Goal: Information Seeking & Learning: Learn about a topic

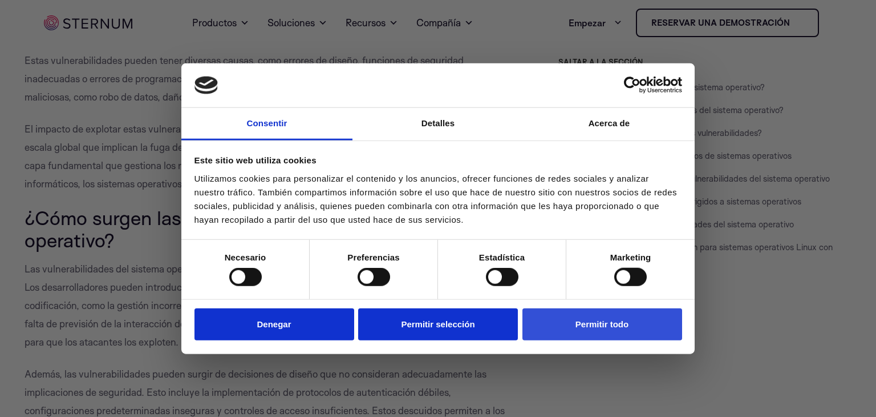
click at [603, 321] on font "Permitir todo" at bounding box center [602, 323] width 53 height 10
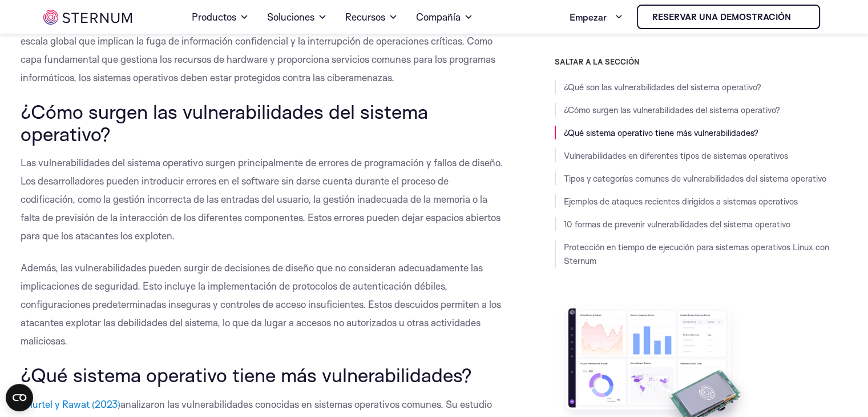
scroll to position [415, 0]
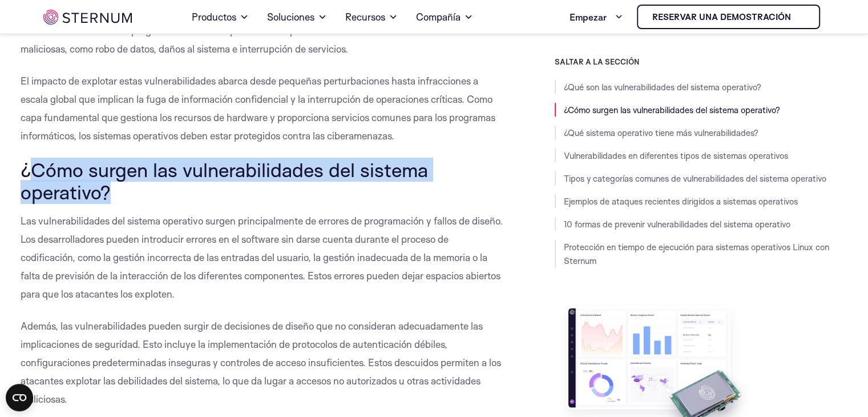
drag, startPoint x: 25, startPoint y: 167, endPoint x: 106, endPoint y: 190, distance: 84.3
click at [106, 190] on font "¿Cómo surgen las vulnerabilidades del sistema operativo?" at bounding box center [224, 180] width 407 height 46
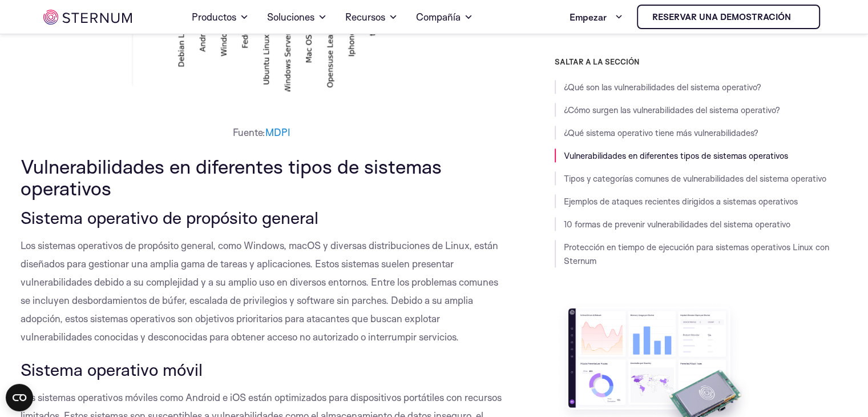
scroll to position [1197, 0]
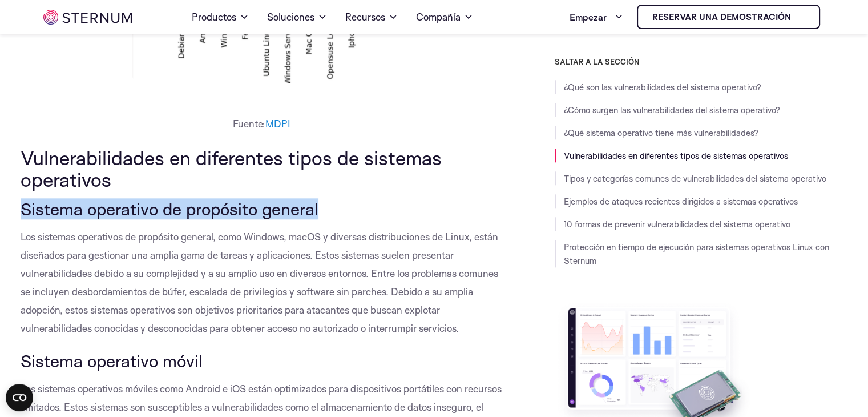
drag, startPoint x: 18, startPoint y: 210, endPoint x: 322, endPoint y: 203, distance: 304.2
click at [281, 205] on font "Sistema operativo de propósito general" at bounding box center [170, 208] width 298 height 21
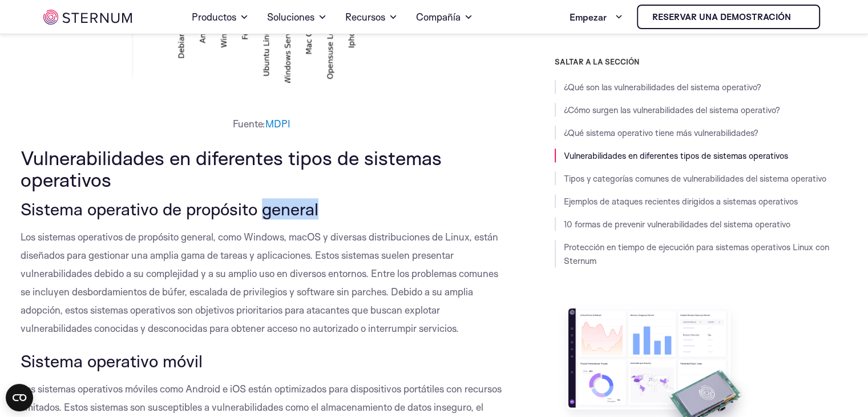
drag, startPoint x: 281, startPoint y: 205, endPoint x: 389, endPoint y: 208, distance: 107.9
click at [389, 208] on h3 "Sistema operativo de propósito general" at bounding box center [262, 208] width 483 height 19
click at [370, 208] on h3 "Sistema operativo de propósito general" at bounding box center [262, 208] width 483 height 19
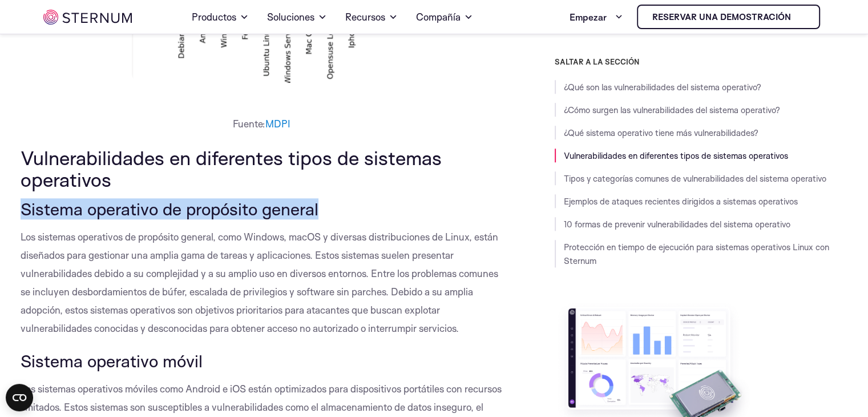
drag, startPoint x: 21, startPoint y: 204, endPoint x: 320, endPoint y: 209, distance: 299.0
click at [320, 209] on h3 "Sistema operativo de propósito general" at bounding box center [262, 208] width 483 height 19
copy font "Sistema operativo de propósito general"
